Goal: Task Accomplishment & Management: Manage account settings

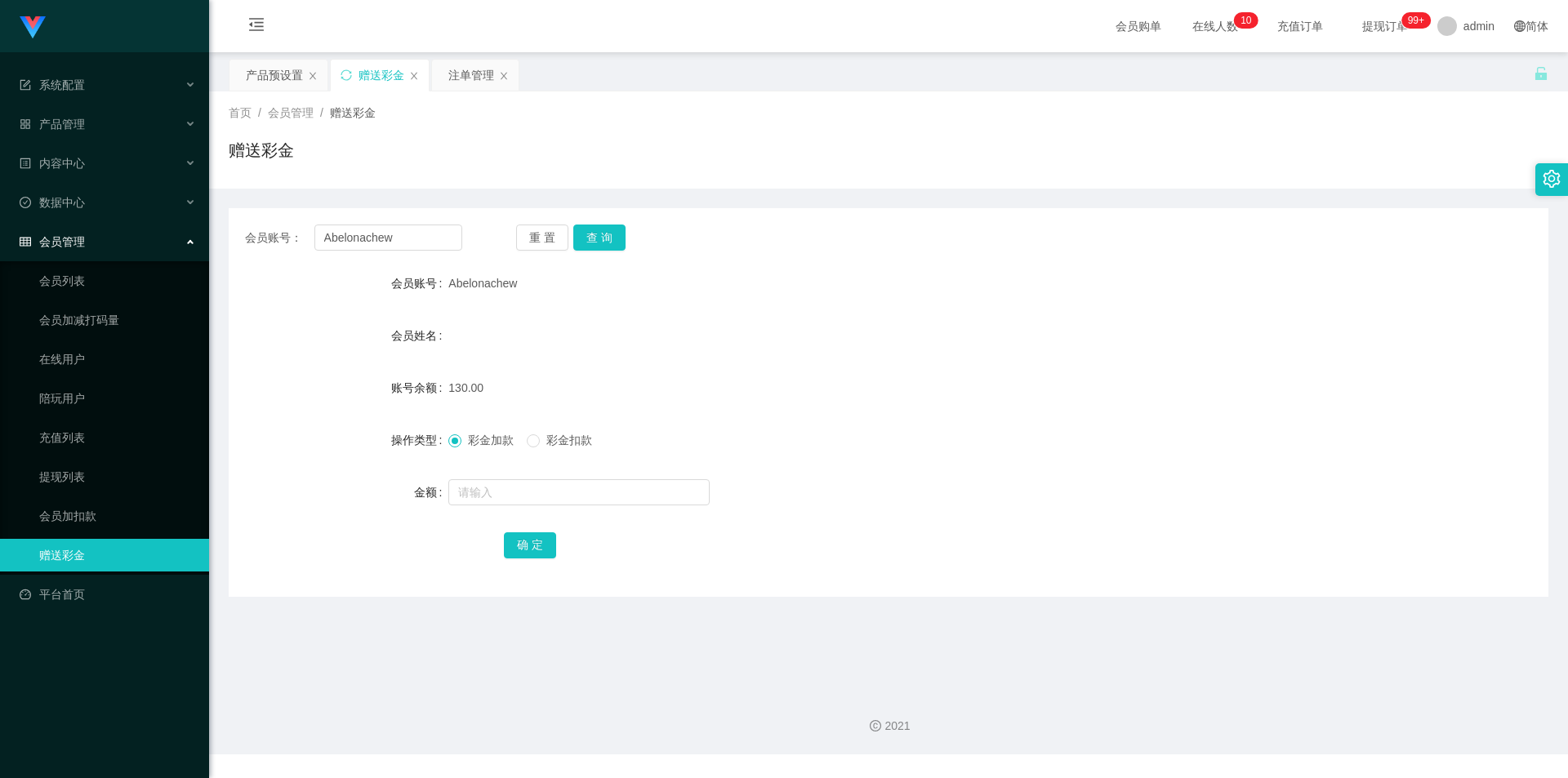
click at [252, 227] on div "会员账号： Abelonachew" at bounding box center [353, 238] width 217 height 26
type input "98900296"
click at [600, 236] on button "查 询" at bounding box center [600, 238] width 52 height 26
click at [524, 494] on input "text" at bounding box center [579, 492] width 261 height 26
type input "2000"
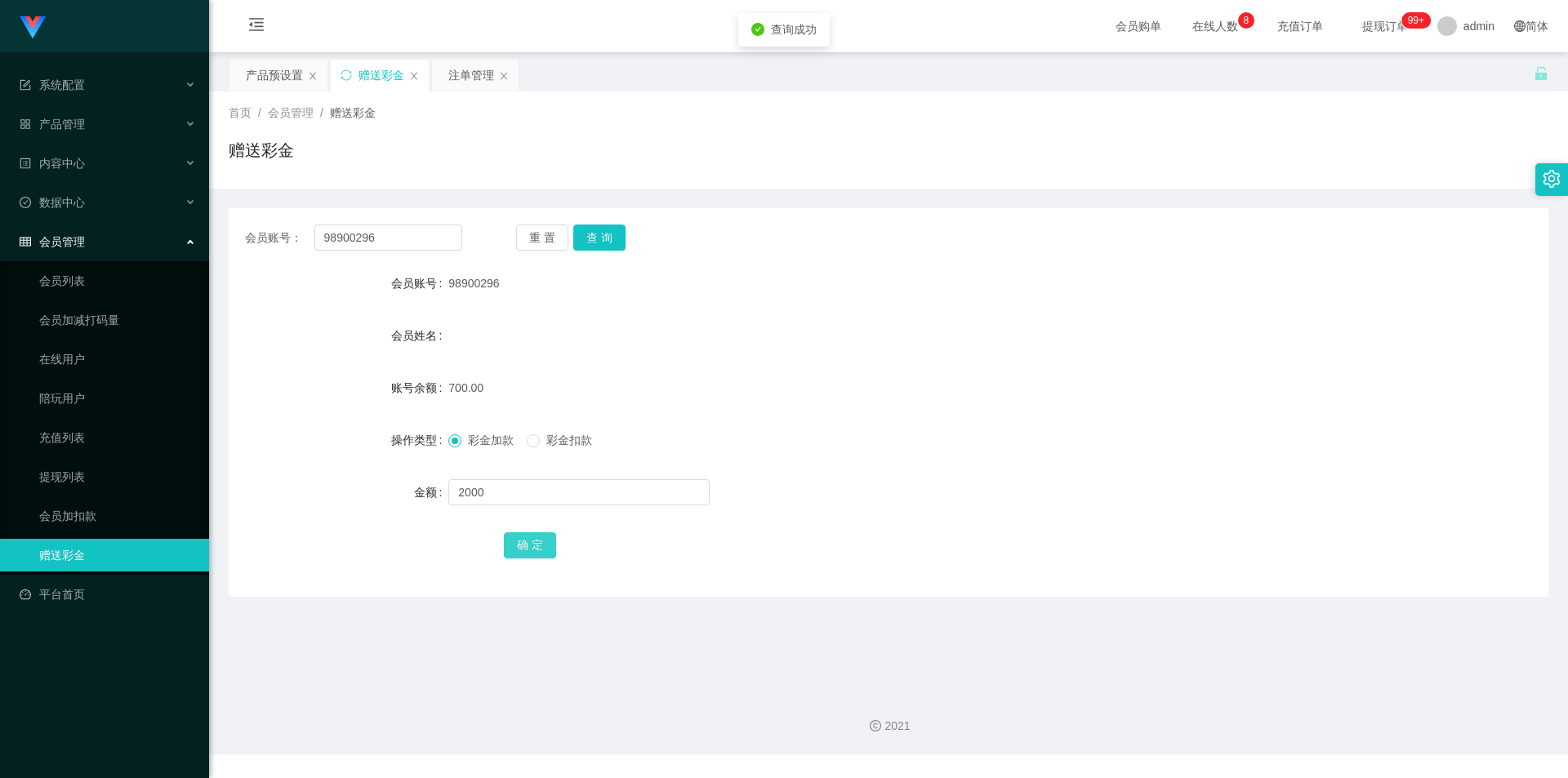
click at [515, 545] on button "确 定" at bounding box center [530, 545] width 52 height 26
drag, startPoint x: 394, startPoint y: 240, endPoint x: 231, endPoint y: 223, distance: 163.9
click at [213, 226] on main "关闭左侧 关闭右侧 关闭其它 刷新页面 产品预设置 赠送彩金 注单管理 首页 / 会员管理 / 赠送彩金 / 赠送彩金 会员账号： 98900296 重 置 …" at bounding box center [889, 365] width 1359 height 626
click at [266, 79] on div "产品预设置" at bounding box center [274, 75] width 57 height 31
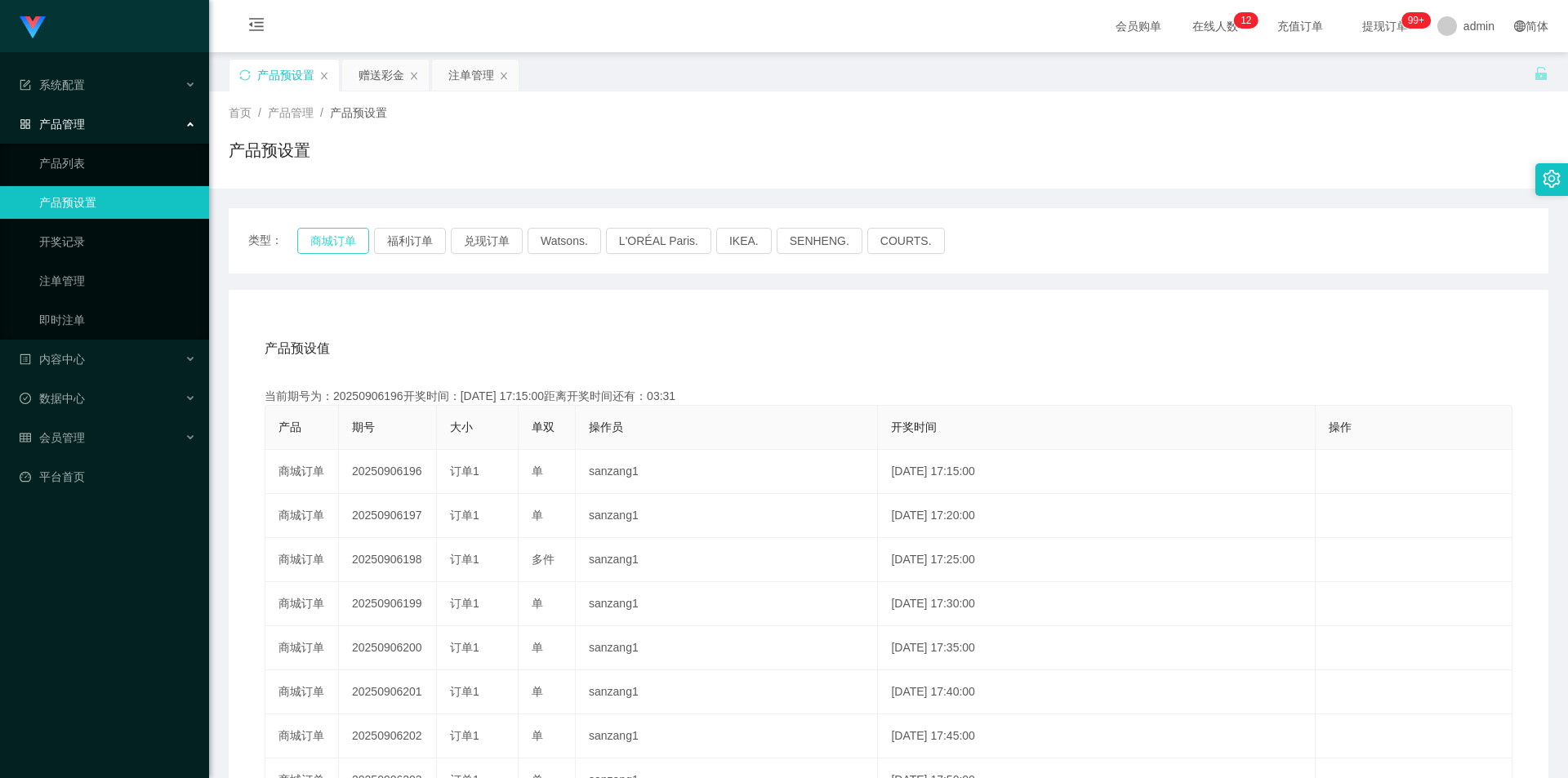
click at [318, 240] on button "商城订单" at bounding box center [332, 241] width 72 height 26
click at [412, 239] on button "福利订单" at bounding box center [410, 241] width 72 height 26
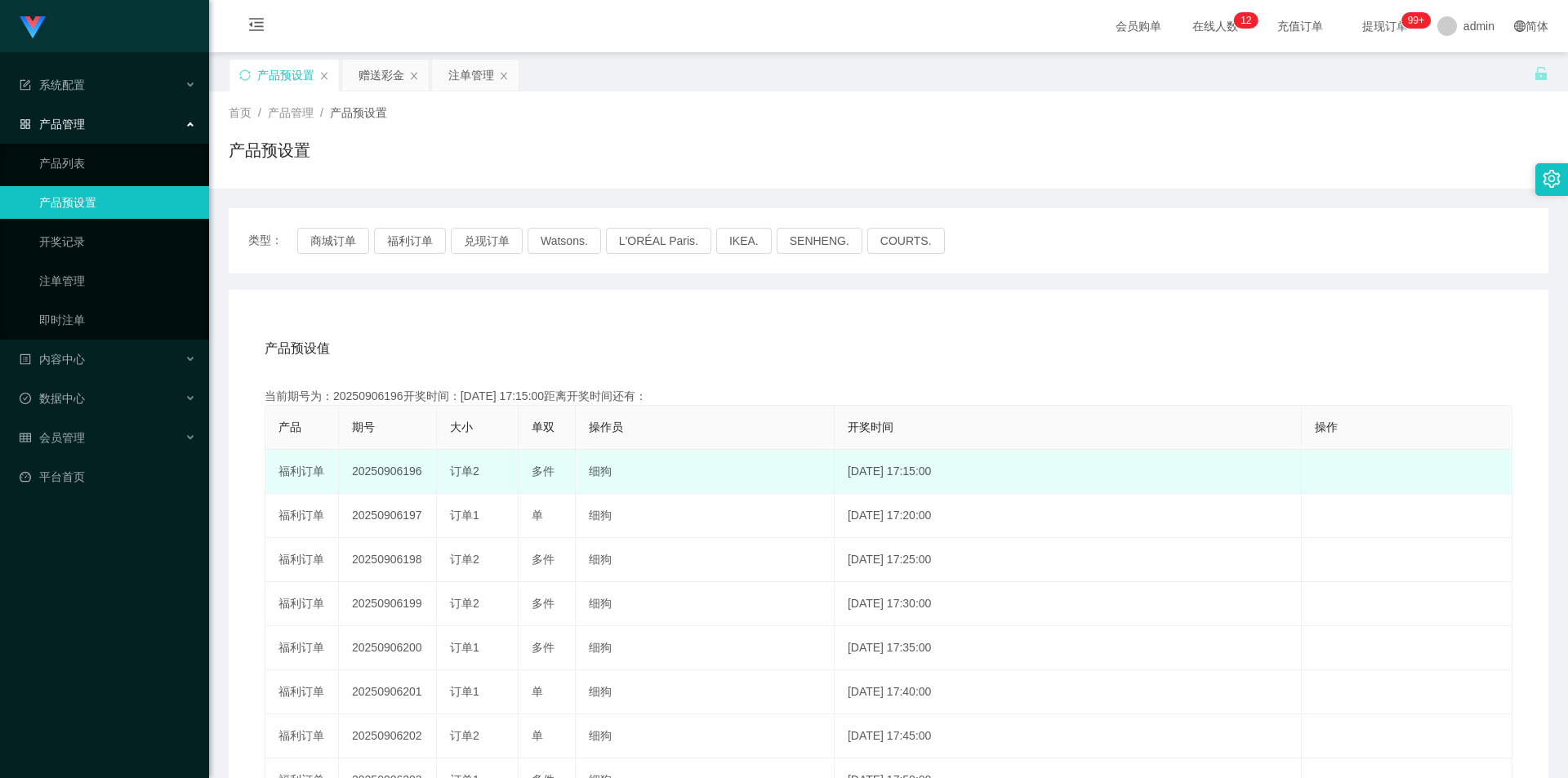
click at [391, 469] on td "20250906196" at bounding box center [387, 471] width 98 height 44
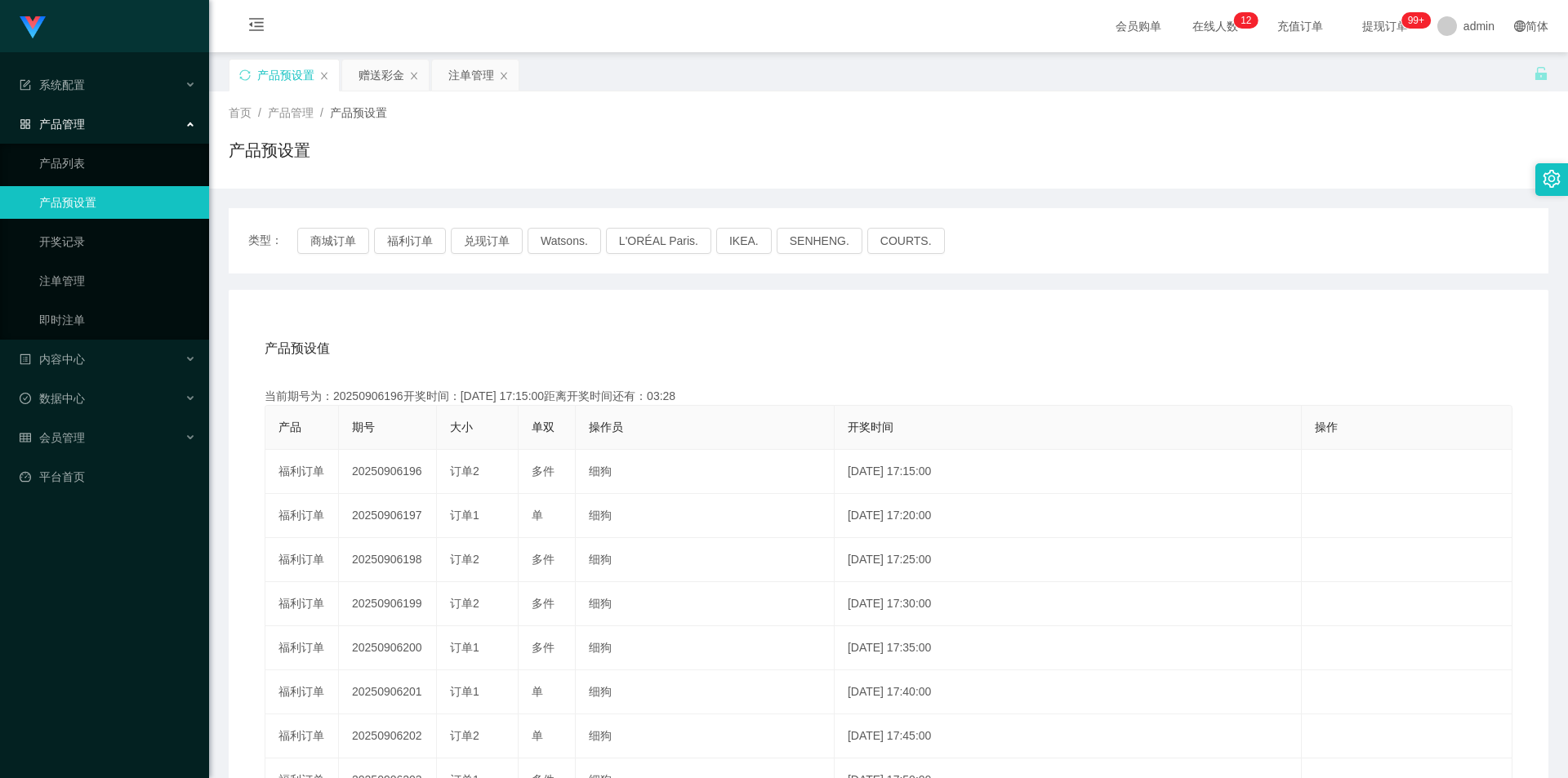
copy td "20250906196"
click at [380, 76] on div "赠送彩金" at bounding box center [381, 75] width 46 height 31
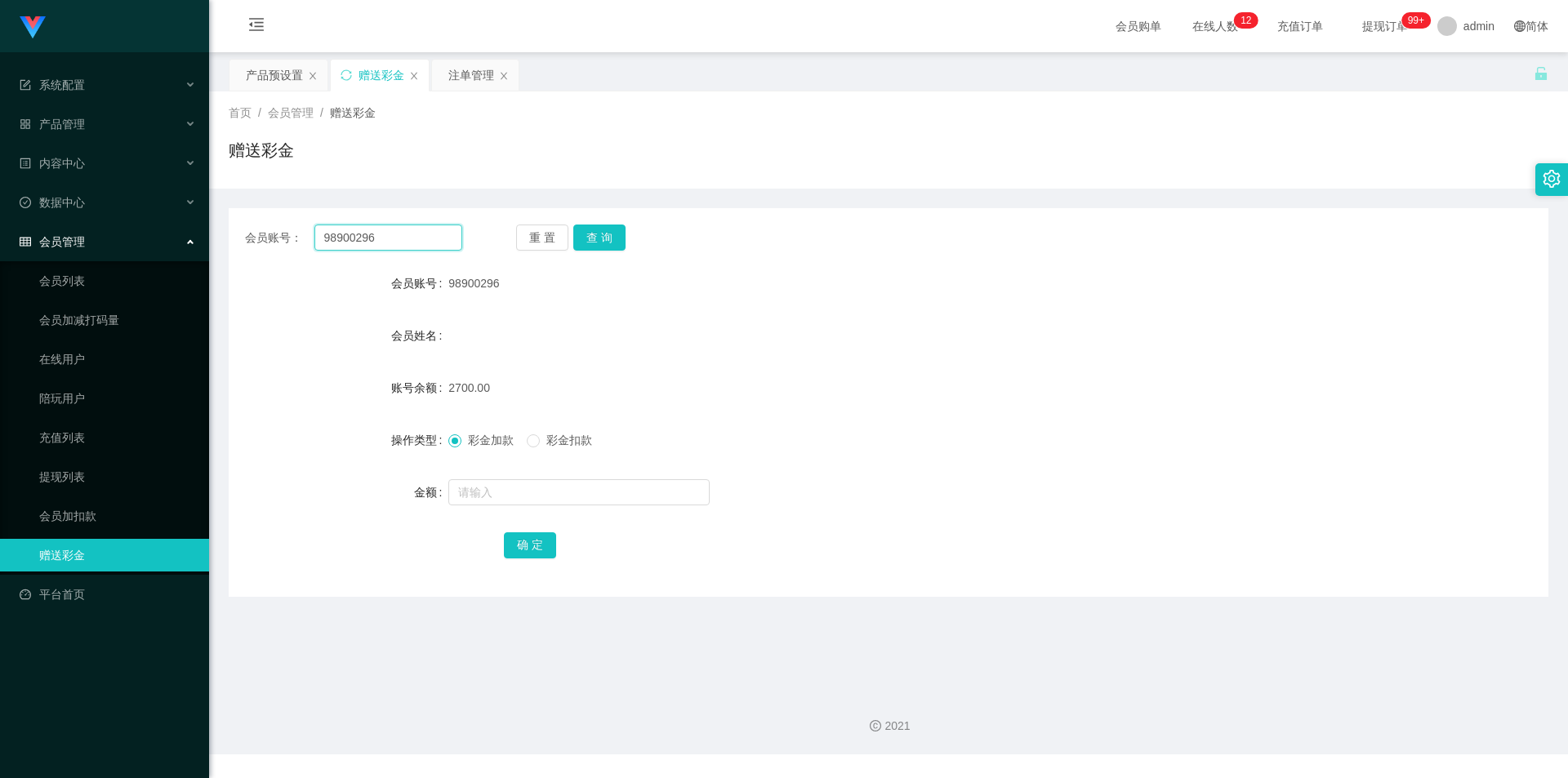
drag, startPoint x: 402, startPoint y: 241, endPoint x: 361, endPoint y: 193, distance: 63.1
click at [223, 226] on main "关闭左侧 关闭右侧 关闭其它 刷新页面 产品预设置 赠送彩金 注单管理 首页 / 会员管理 / 赠送彩金 / 赠送彩金 会员账号： 98900296 重 置 …" at bounding box center [889, 365] width 1359 height 626
click at [465, 74] on div "注单管理" at bounding box center [471, 75] width 46 height 31
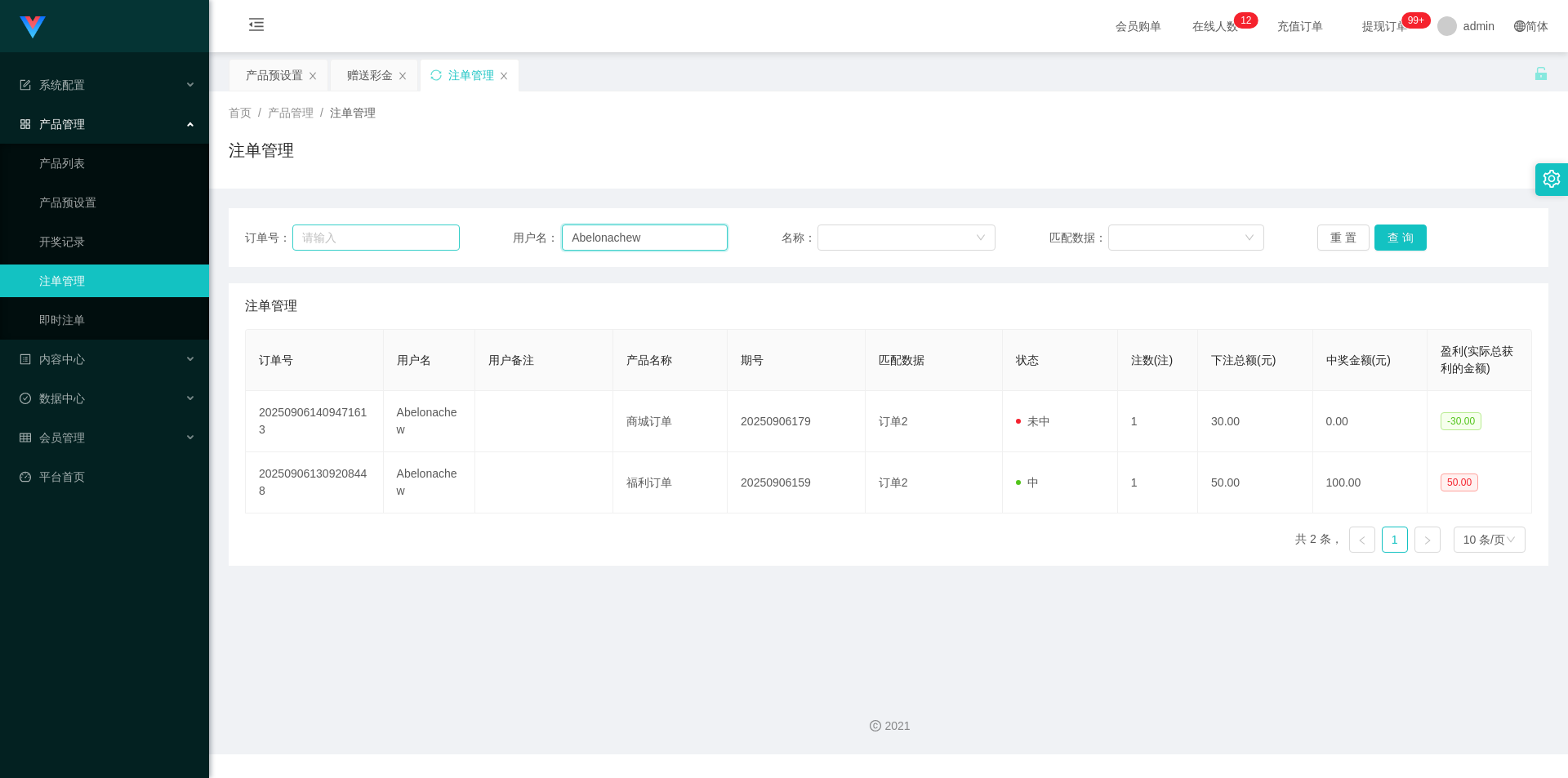
drag, startPoint x: 676, startPoint y: 243, endPoint x: 438, endPoint y: 237, distance: 238.1
click at [435, 237] on div "订单号： 用户名： Abelonachew 名称： 匹配数据： 重 置 查 询" at bounding box center [888, 238] width 1287 height 26
paste input "98900296"
type input "98900296"
click at [1389, 230] on button "查 询" at bounding box center [1401, 238] width 52 height 26
